Goal: Task Accomplishment & Management: Manage account settings

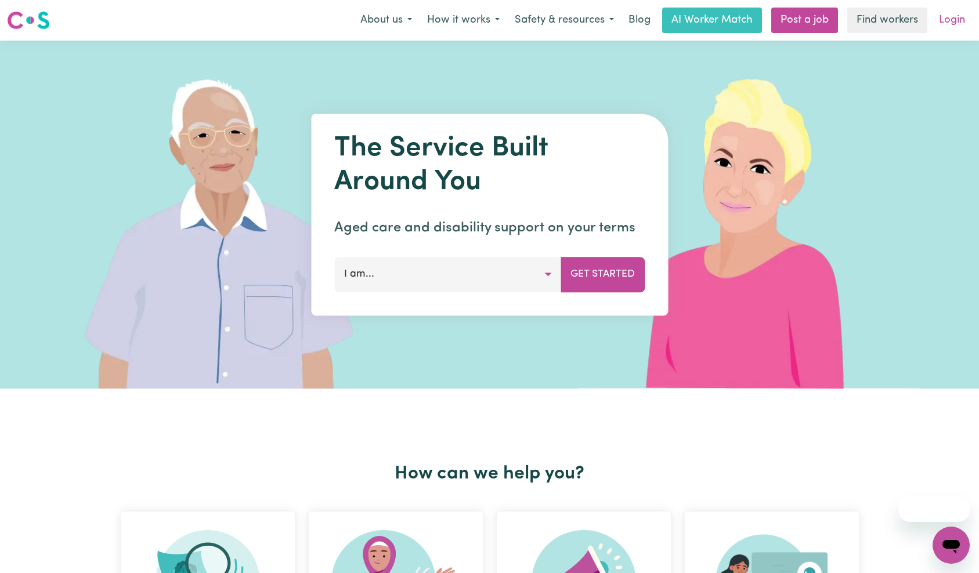
click at [972, 21] on link "Login" at bounding box center [952, 21] width 40 height 26
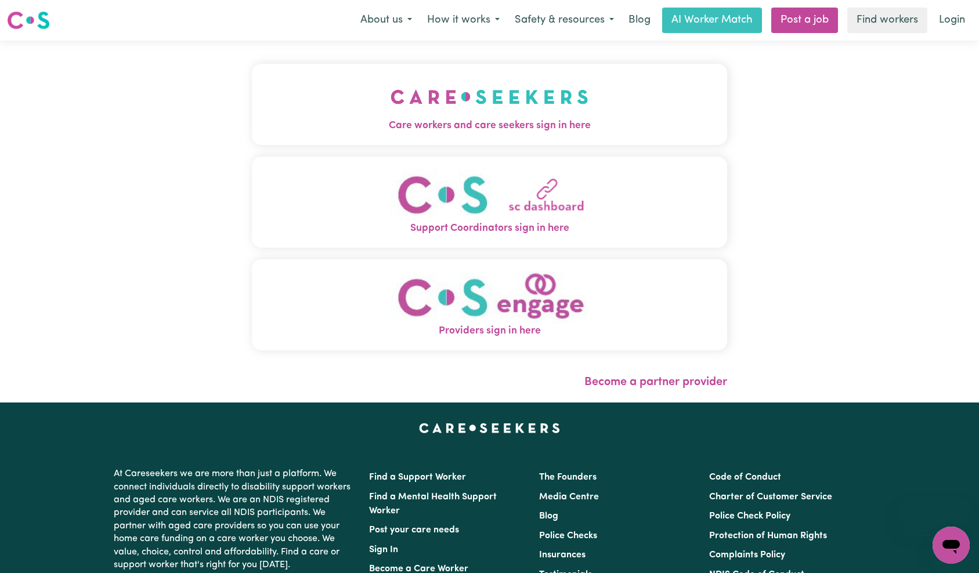
click at [458, 86] on button "Care workers and care seekers sign in here" at bounding box center [490, 104] width 476 height 81
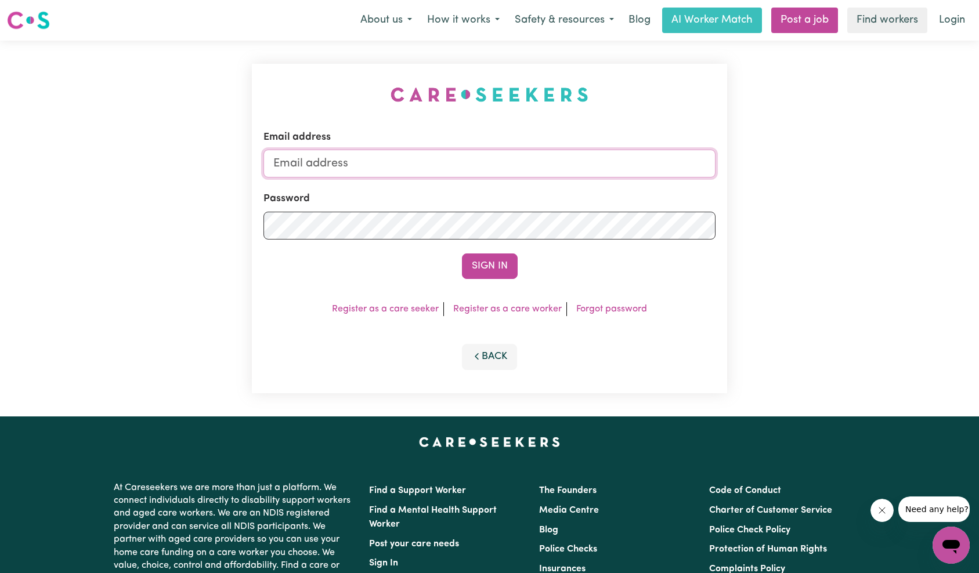
click at [508, 169] on input "Email address" at bounding box center [490, 164] width 453 height 28
type input "techsupport+qaclient1@careseekers.com.au"
click at [481, 271] on button "Sign In" at bounding box center [490, 267] width 56 height 26
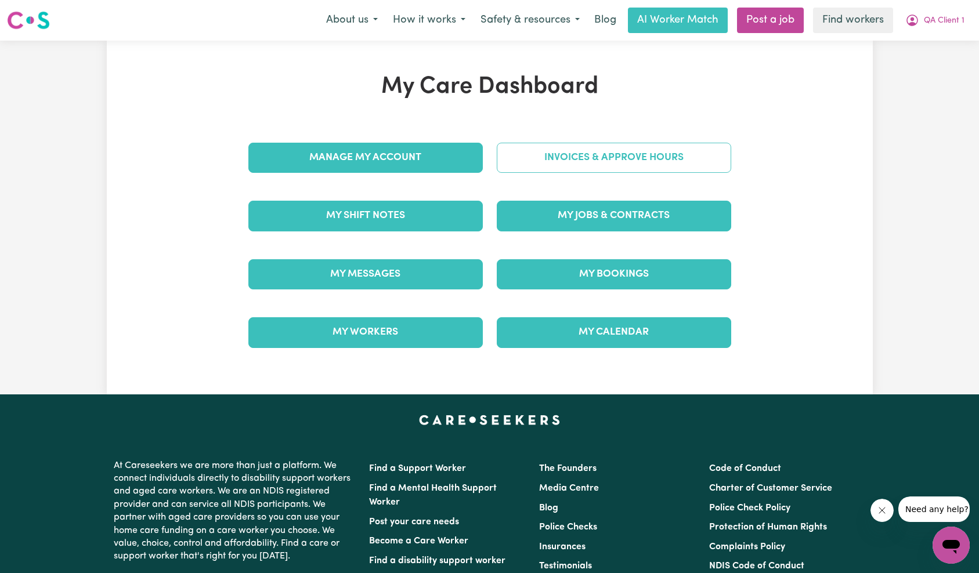
click at [654, 162] on link "Invoices & Approve Hours" at bounding box center [614, 158] width 234 height 30
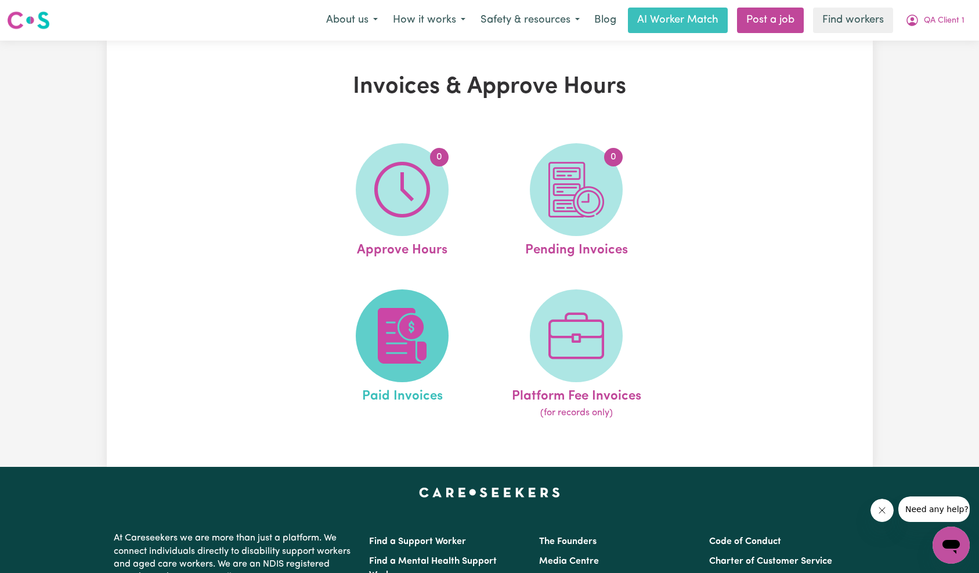
click at [421, 321] on img at bounding box center [402, 336] width 56 height 56
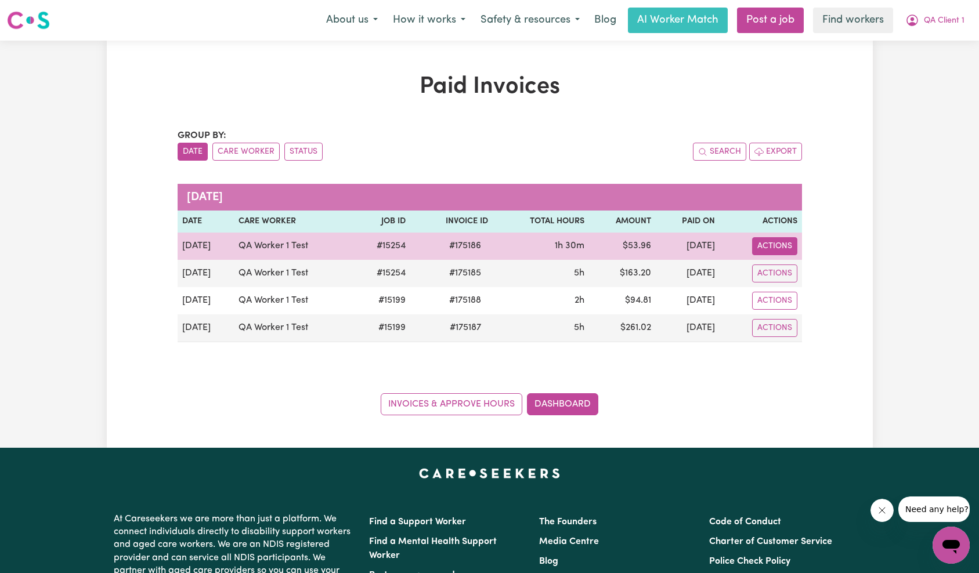
click at [789, 248] on button "Actions" at bounding box center [774, 246] width 45 height 18
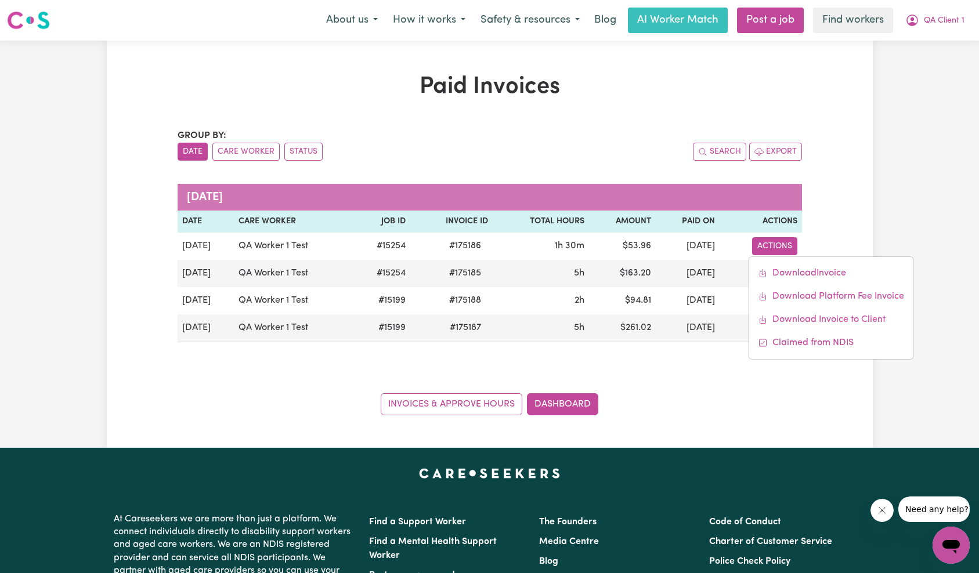
click at [844, 230] on div "Paid Invoices Group by: Date Care Worker Status Search Export October 2025 Date…" at bounding box center [490, 244] width 766 height 342
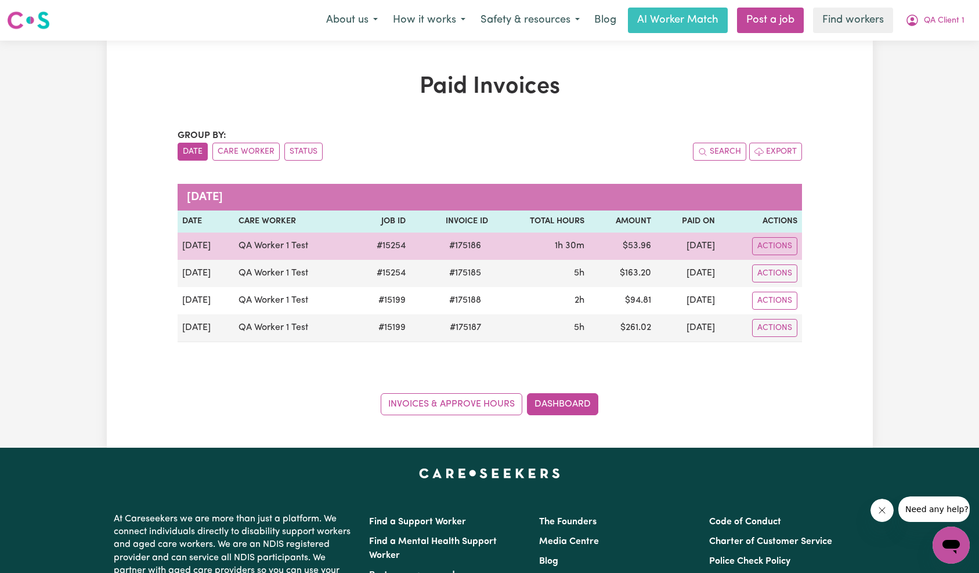
click at [461, 244] on span "# 175186" at bounding box center [465, 246] width 46 height 14
click at [462, 244] on span "# 175186" at bounding box center [465, 246] width 46 height 14
copy span "175186"
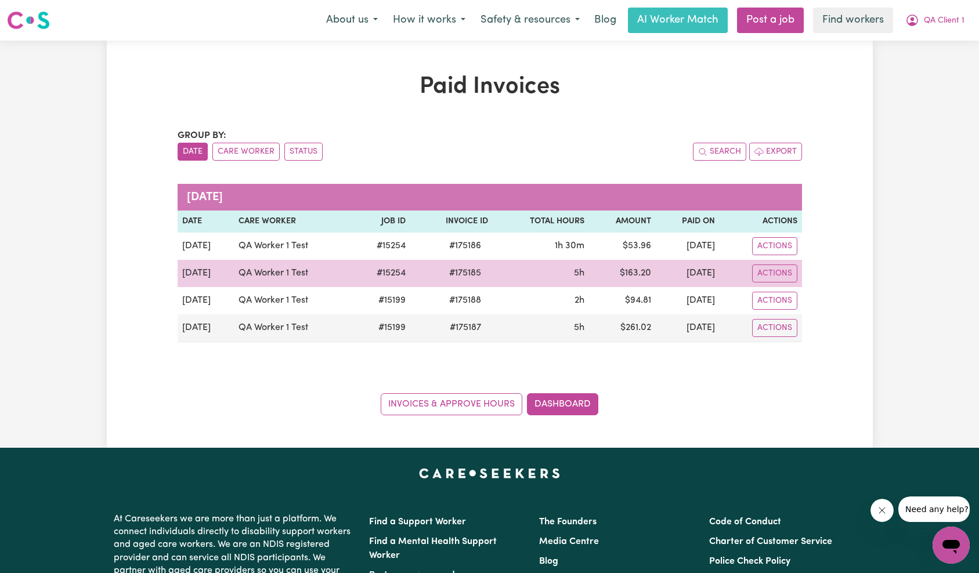
click at [464, 270] on span "# 175185" at bounding box center [465, 273] width 46 height 14
copy span "175185"
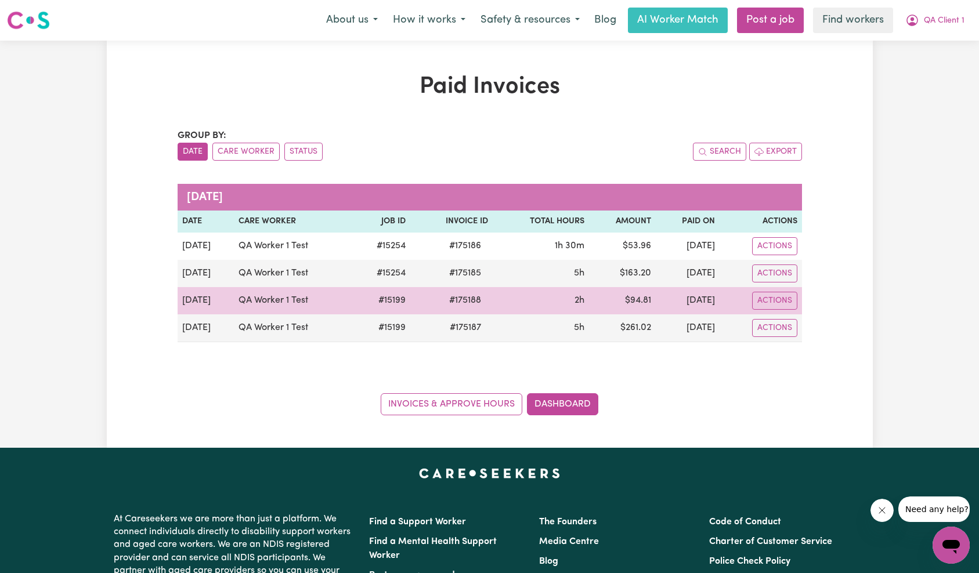
drag, startPoint x: 452, startPoint y: 290, endPoint x: 450, endPoint y: 301, distance: 11.1
click at [452, 290] on td "# 175188" at bounding box center [451, 300] width 83 height 27
click at [451, 301] on span "# 175188" at bounding box center [465, 301] width 46 height 14
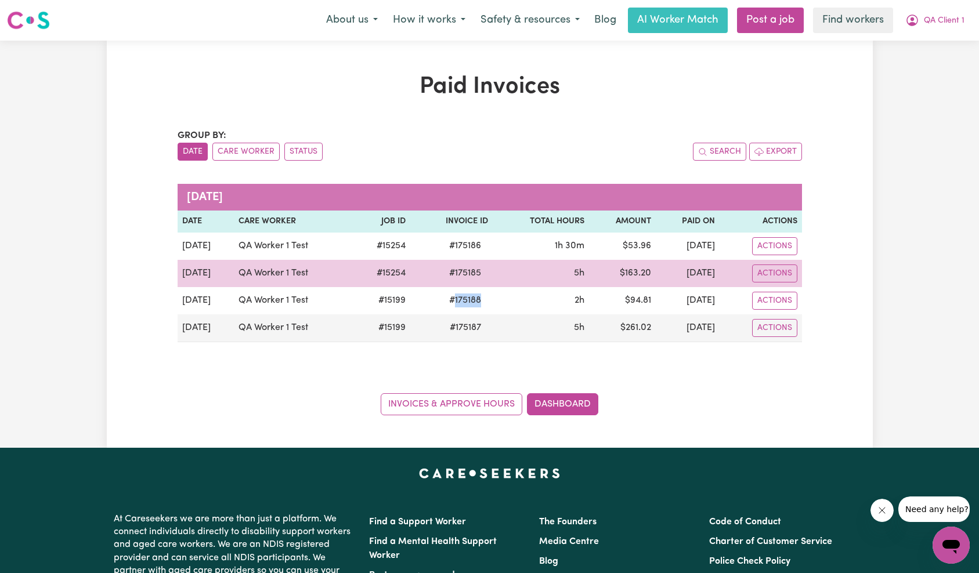
copy span "175188"
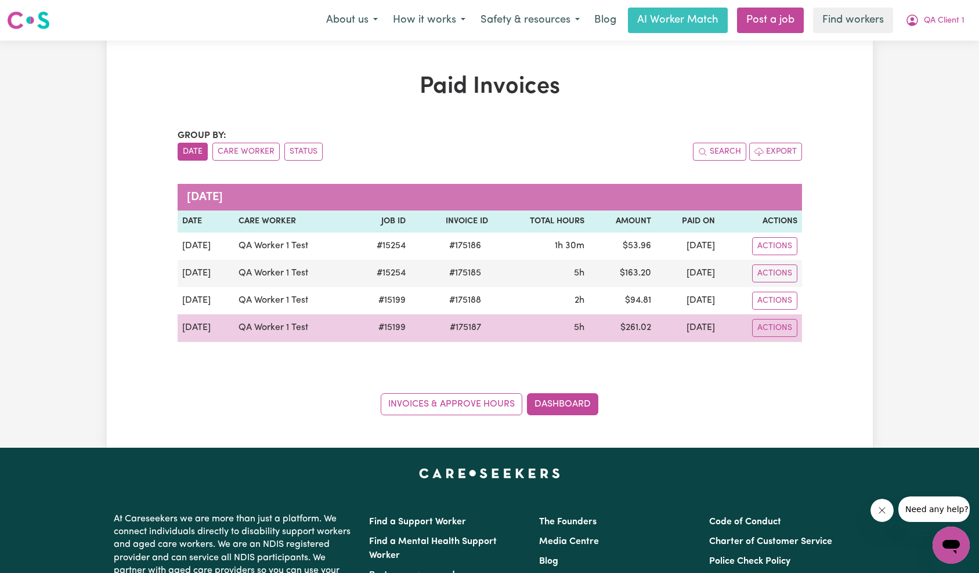
click at [459, 323] on span "# 175187" at bounding box center [465, 328] width 45 height 14
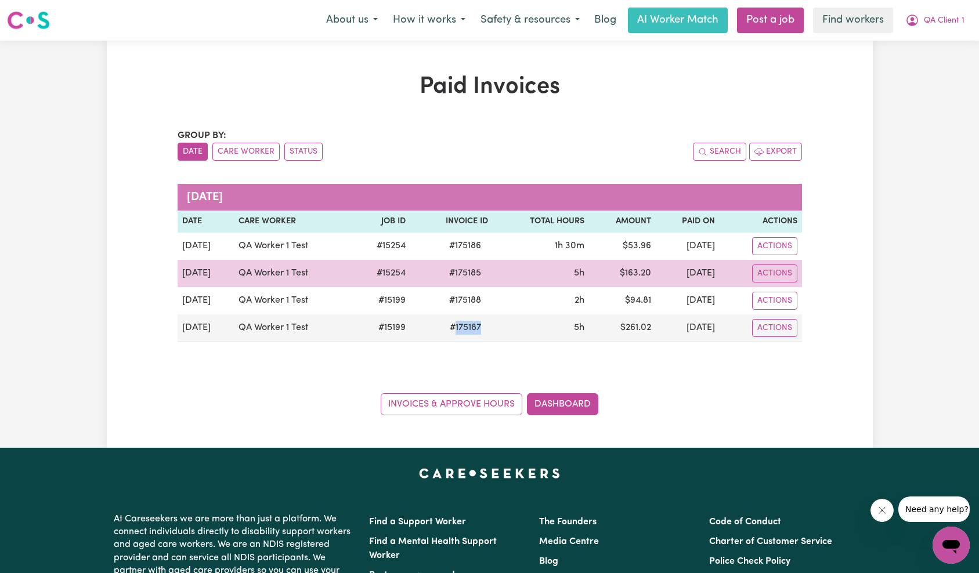
copy span "175187"
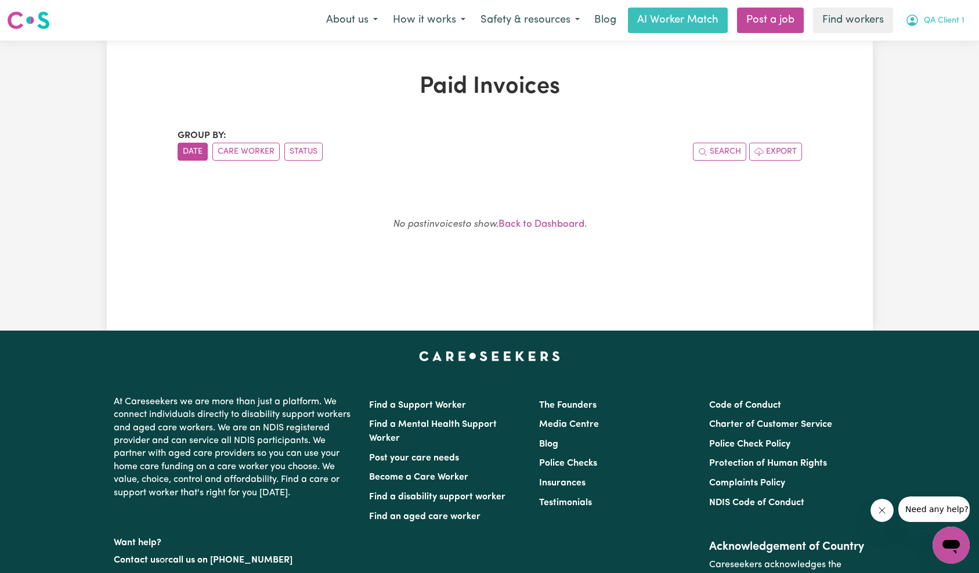
click at [947, 26] on span "QA Client 1" at bounding box center [944, 21] width 41 height 13
click at [931, 67] on link "Logout" at bounding box center [926, 67] width 92 height 22
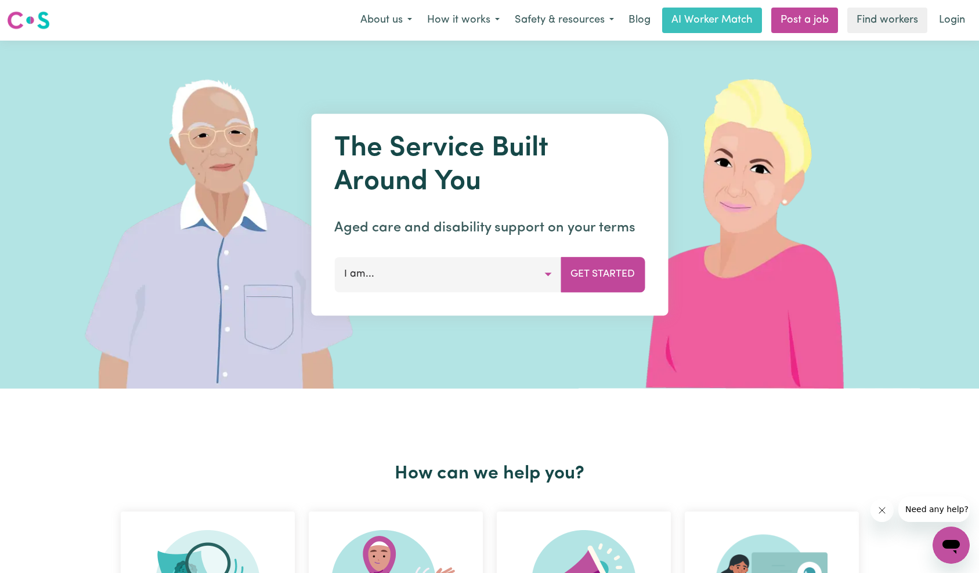
click at [941, 23] on link "Login" at bounding box center [952, 21] width 40 height 26
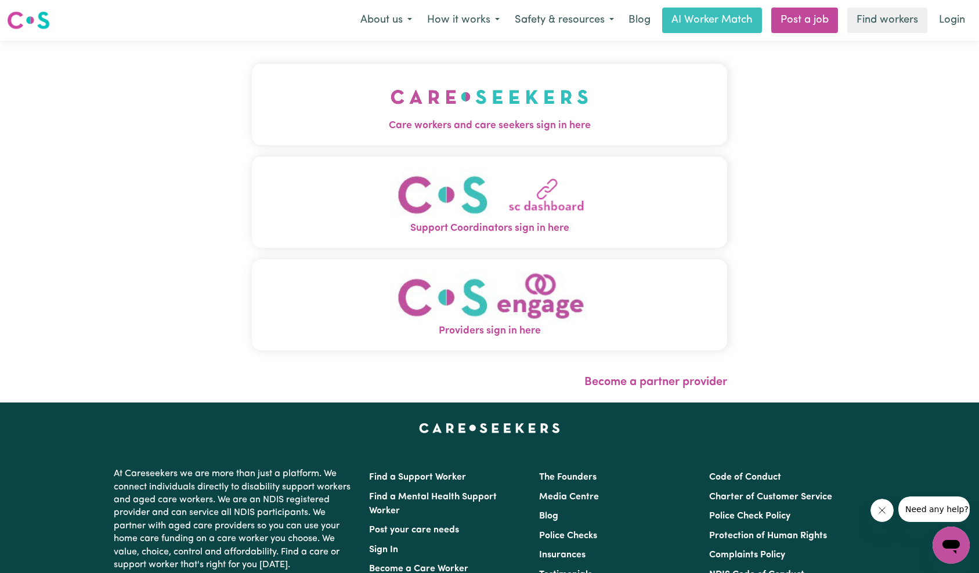
click at [391, 98] on img "Care workers and care seekers sign in here" at bounding box center [490, 96] width 198 height 43
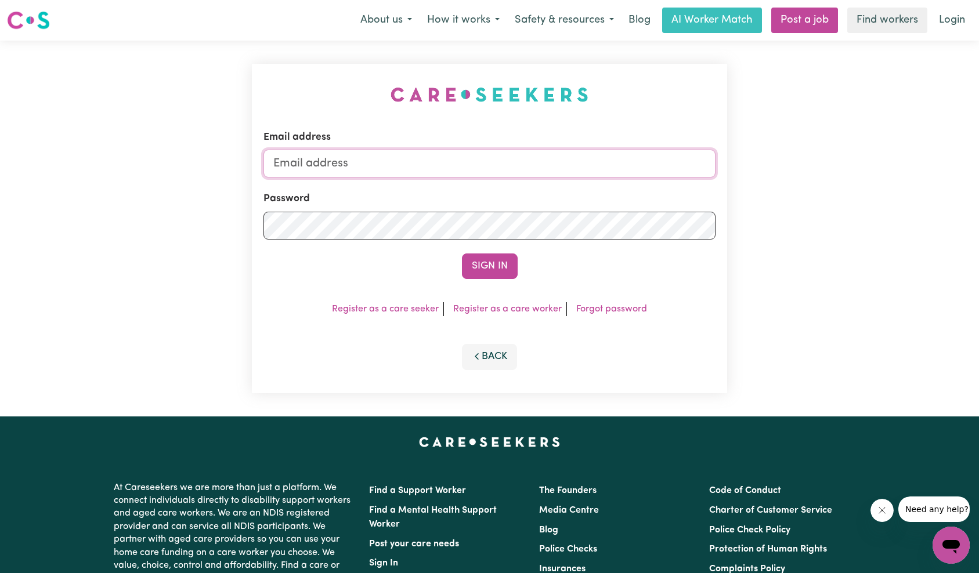
click at [527, 172] on input "Email address" at bounding box center [490, 164] width 453 height 28
type input "[EMAIL_ADDRESS][DOMAIN_NAME]"
click at [509, 261] on button "Sign In" at bounding box center [490, 267] width 56 height 26
